Goal: Information Seeking & Learning: Learn about a topic

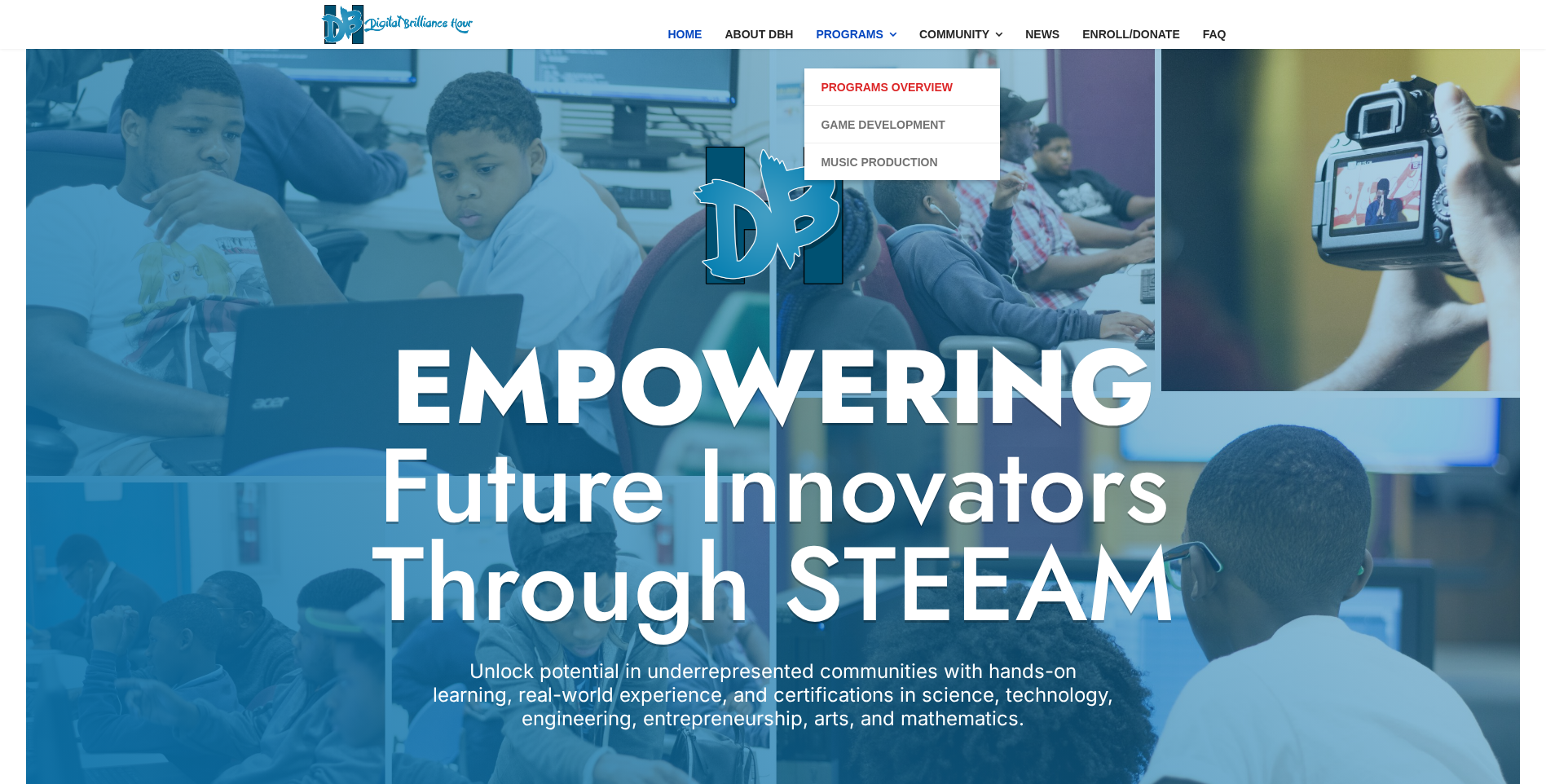
click at [886, 80] on link "Programs Overview" at bounding box center [887, 88] width 132 height 20
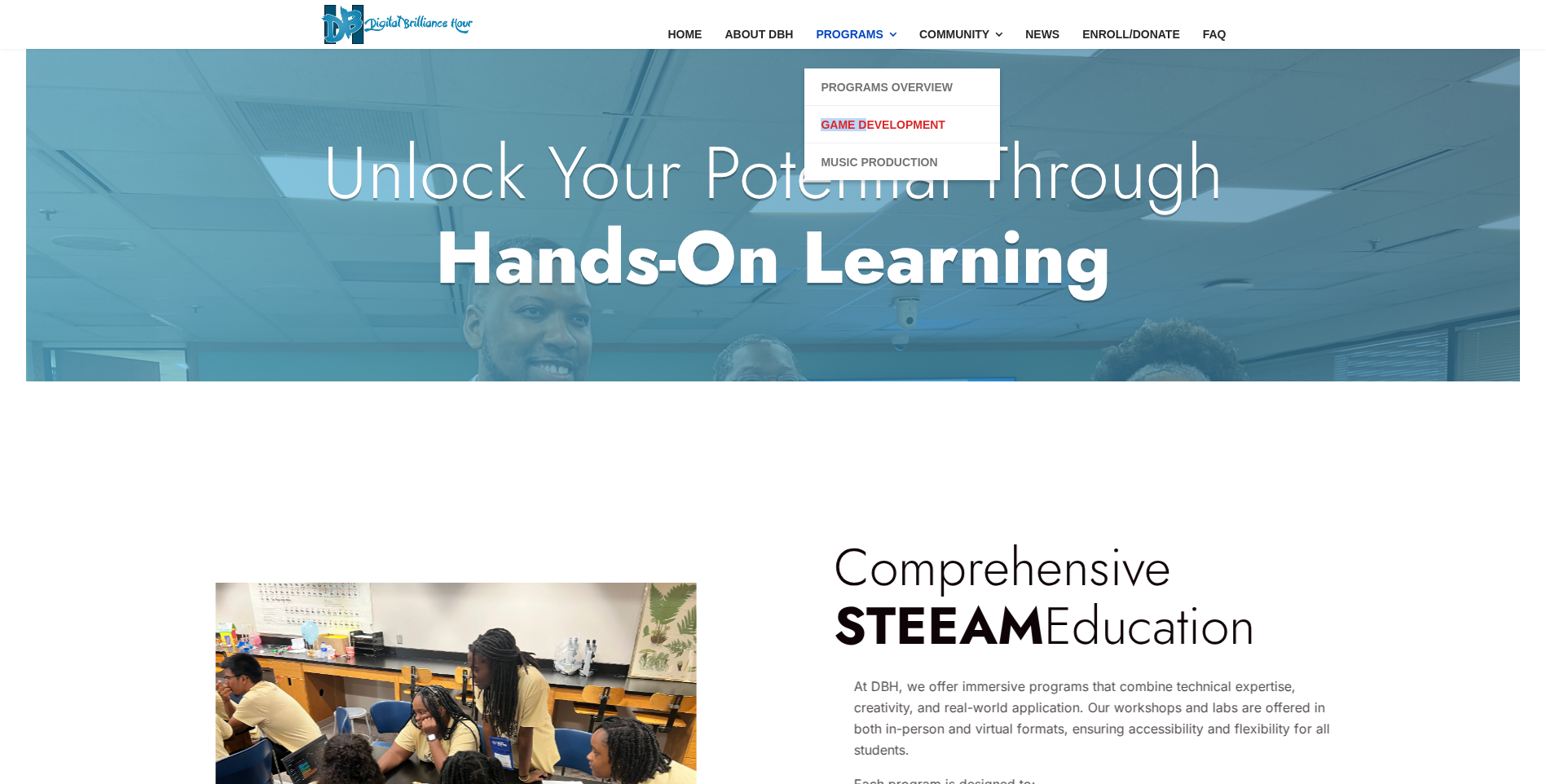
drag, startPoint x: 876, startPoint y: 111, endPoint x: 878, endPoint y: 127, distance: 16.1
click at [878, 127] on li "Game Development" at bounding box center [902, 124] width 195 height 37
drag, startPoint x: 878, startPoint y: 127, endPoint x: 890, endPoint y: 128, distance: 12.0
click at [890, 128] on link "Game Development" at bounding box center [882, 125] width 124 height 20
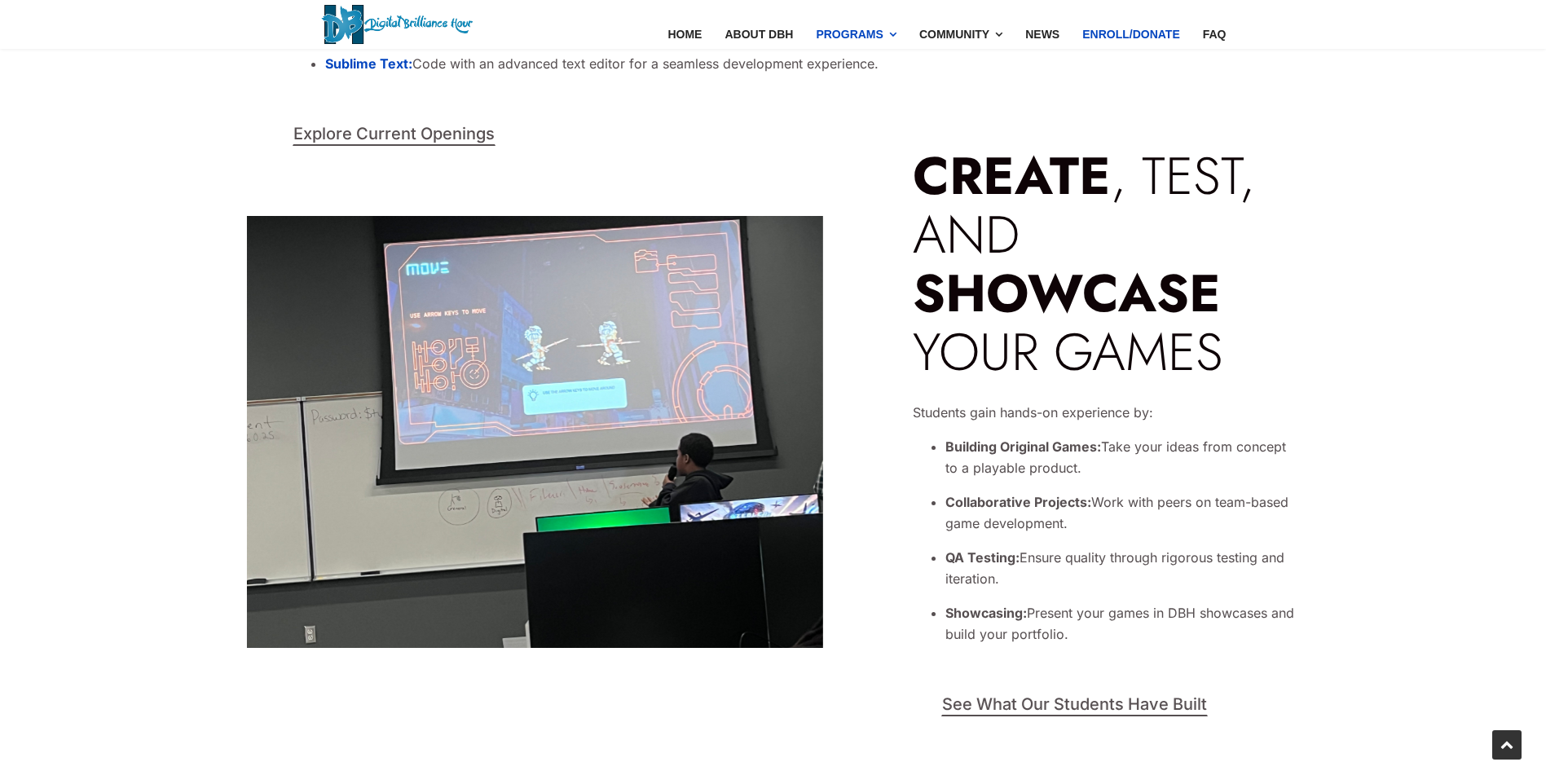
scroll to position [3095, 0]
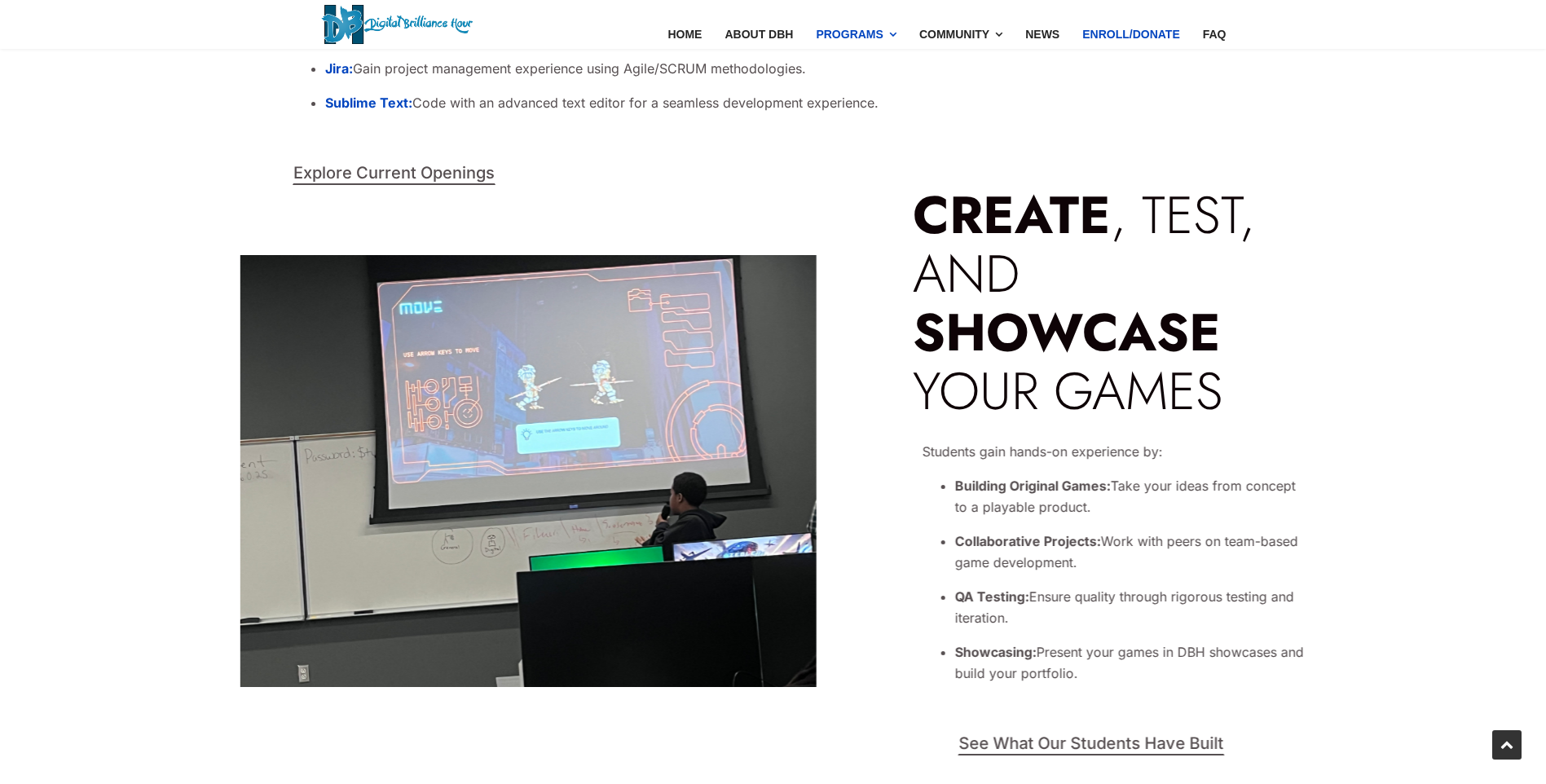
click at [1169, 36] on link "Enroll/Donate" at bounding box center [1131, 34] width 120 height 69
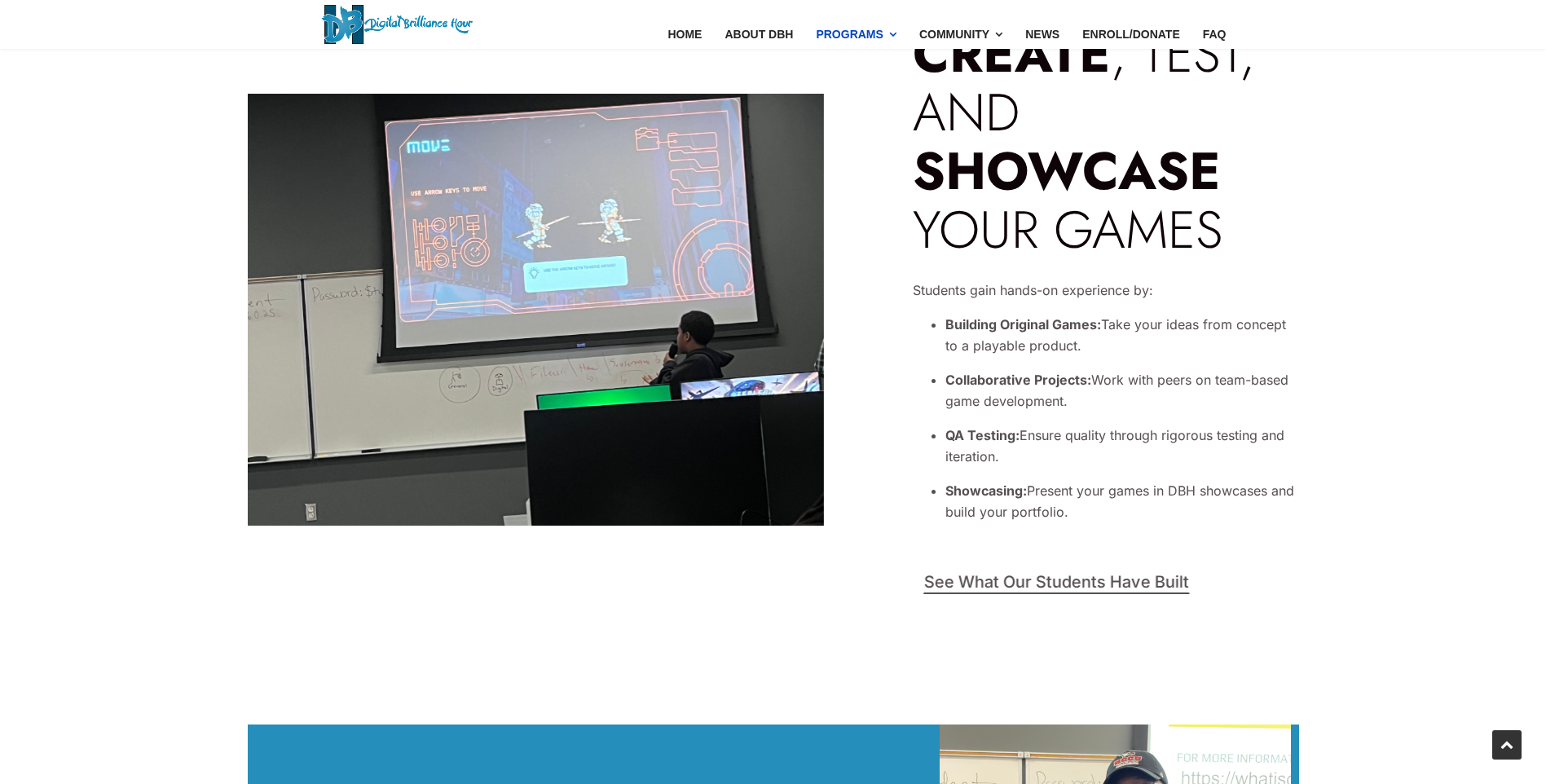
scroll to position [3258, 0]
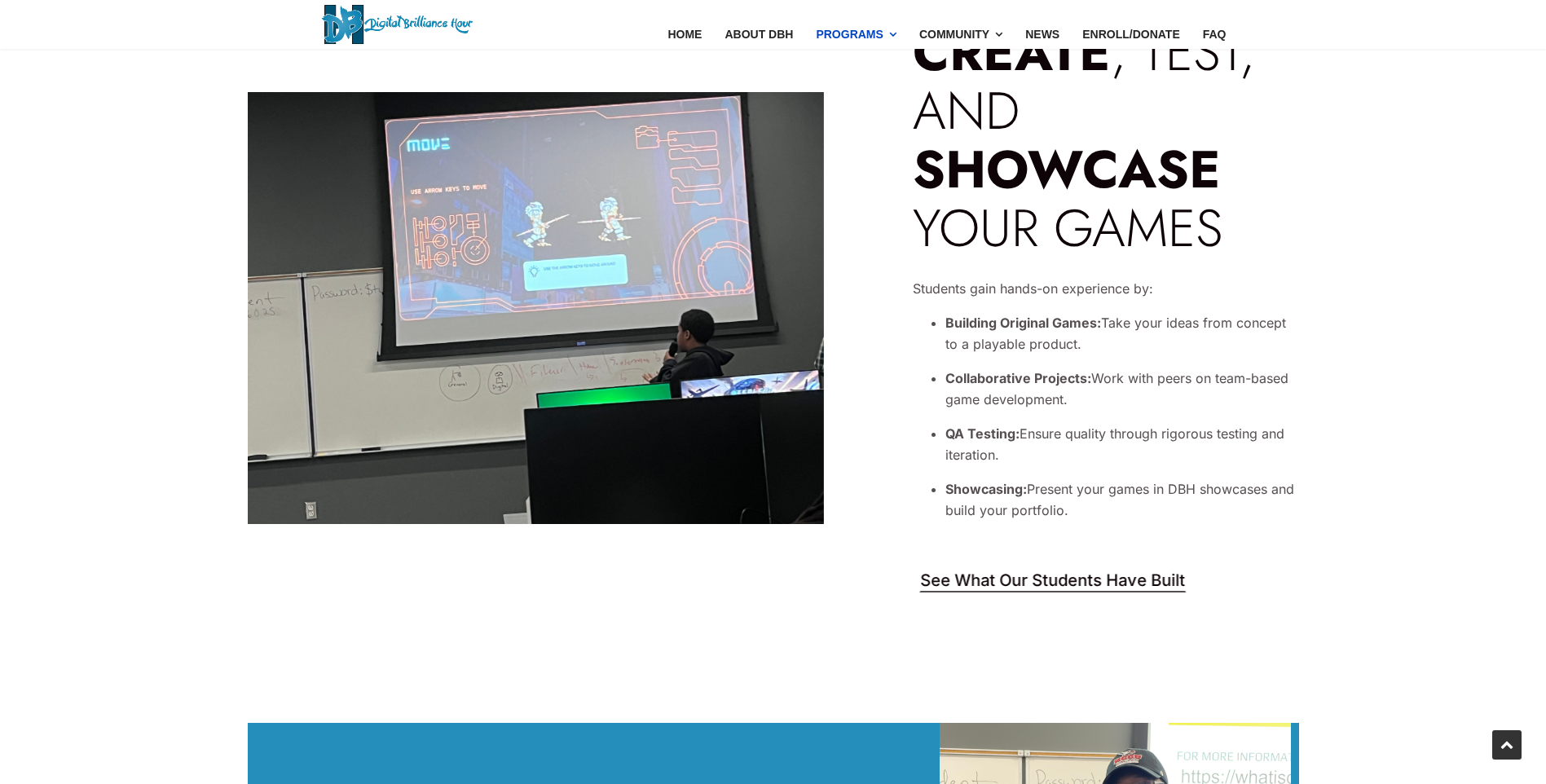
click at [1171, 578] on link "See What Our Students Have Built" at bounding box center [1052, 581] width 267 height 23
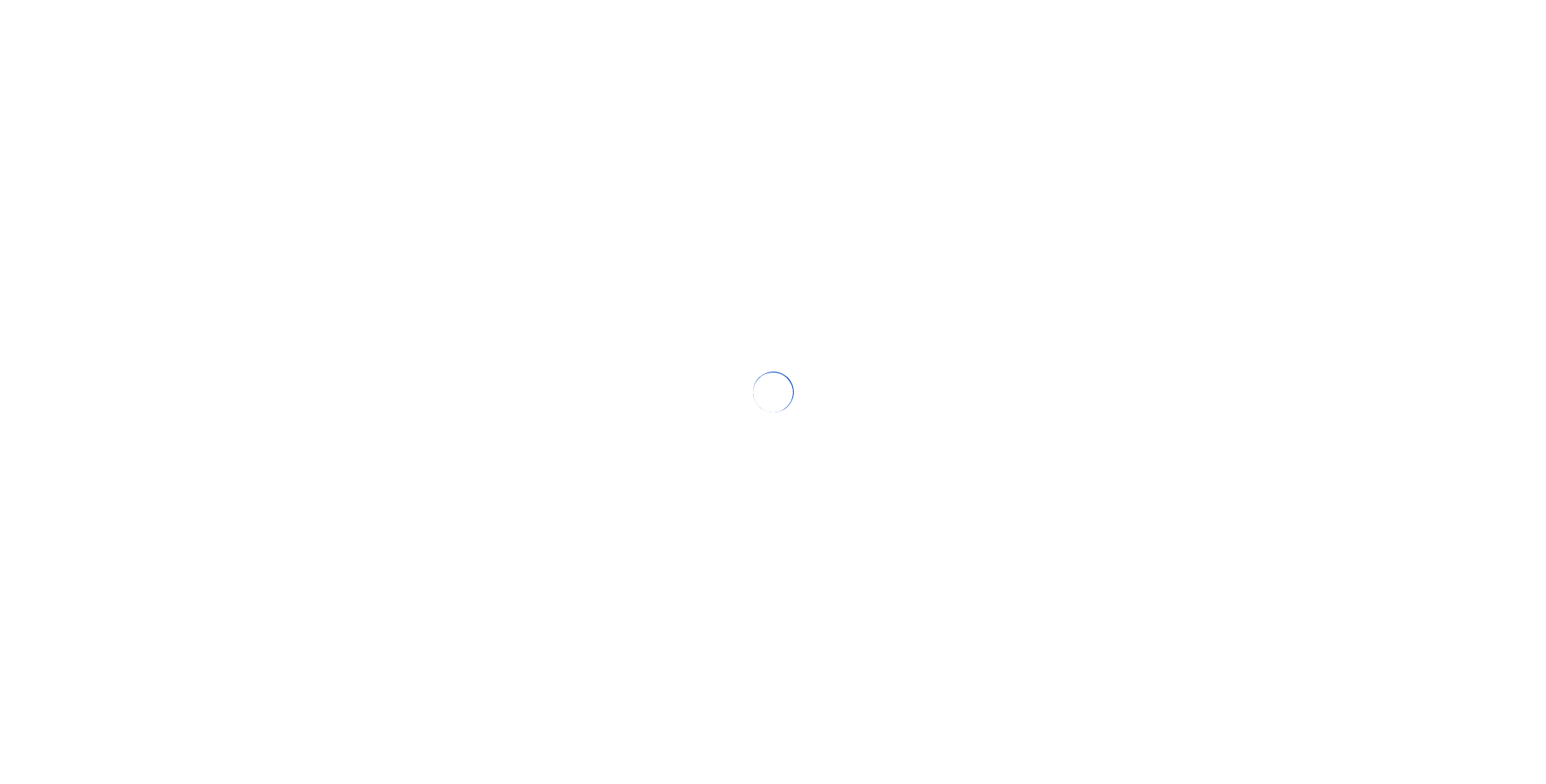
scroll to position [1776, 0]
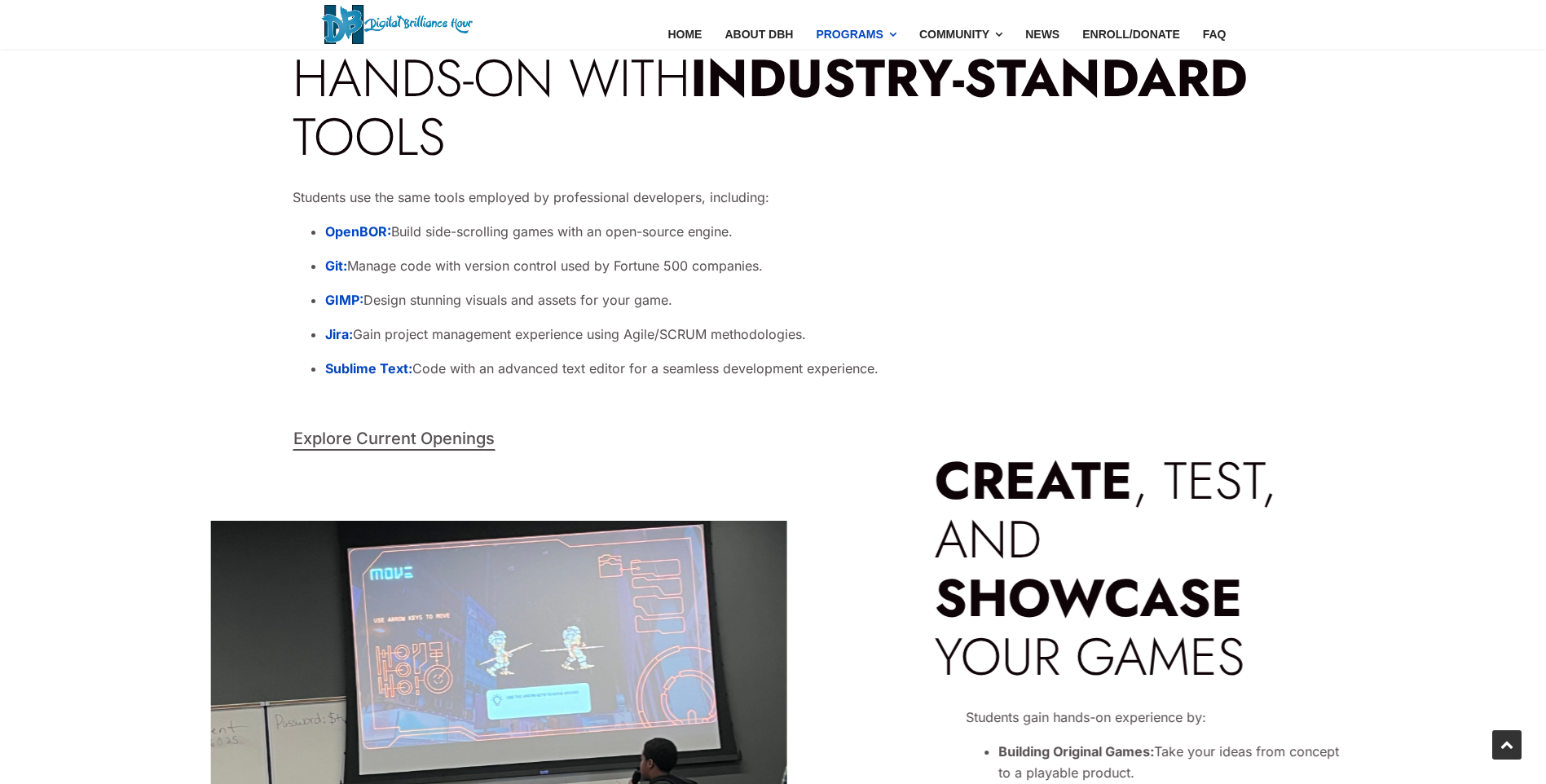
scroll to position [2767, 0]
